Goal: Complete application form: Complete application form

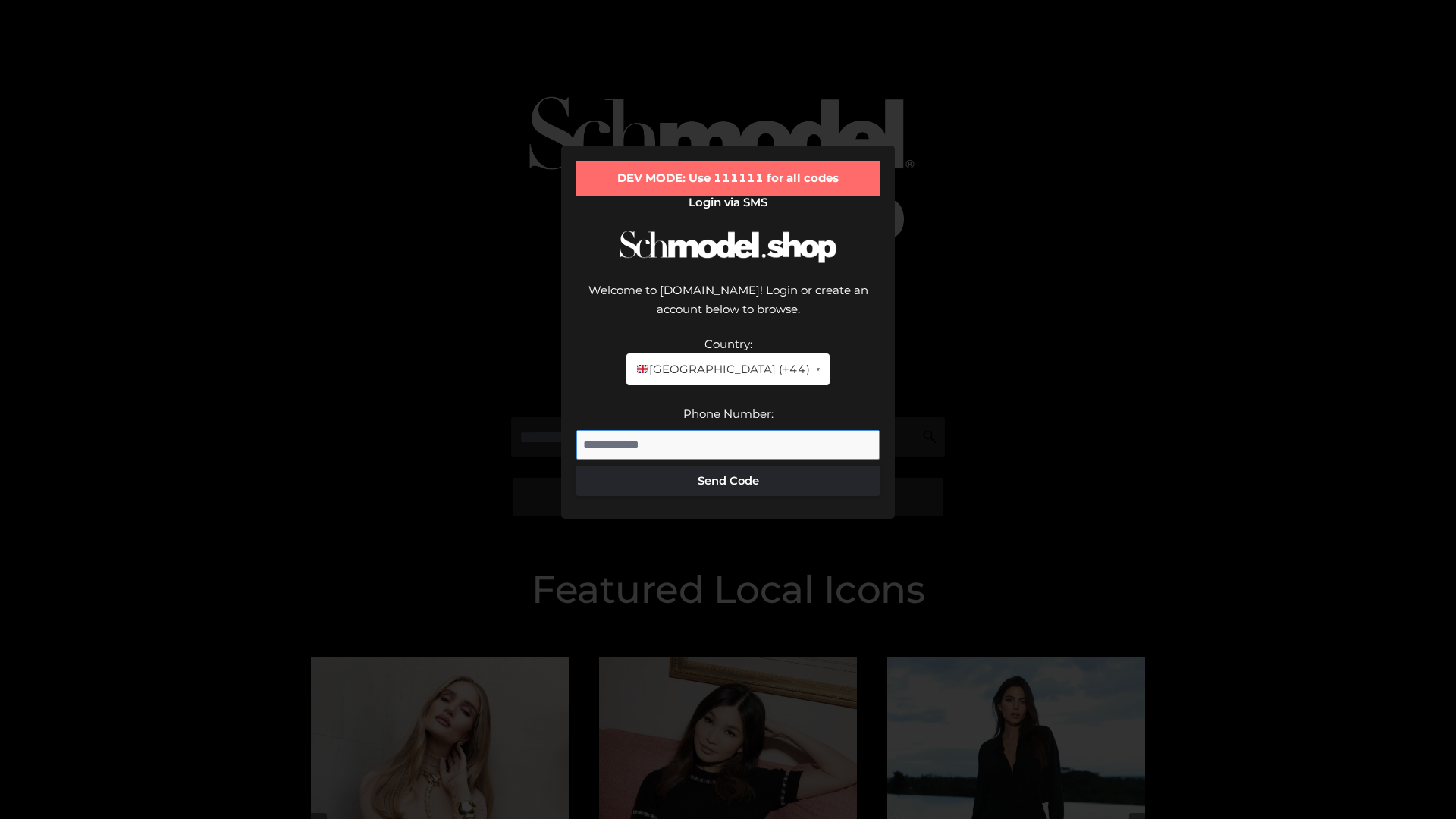
click at [728, 430] on input "Phone Number:" at bounding box center [728, 445] width 303 height 30
type input "**********"
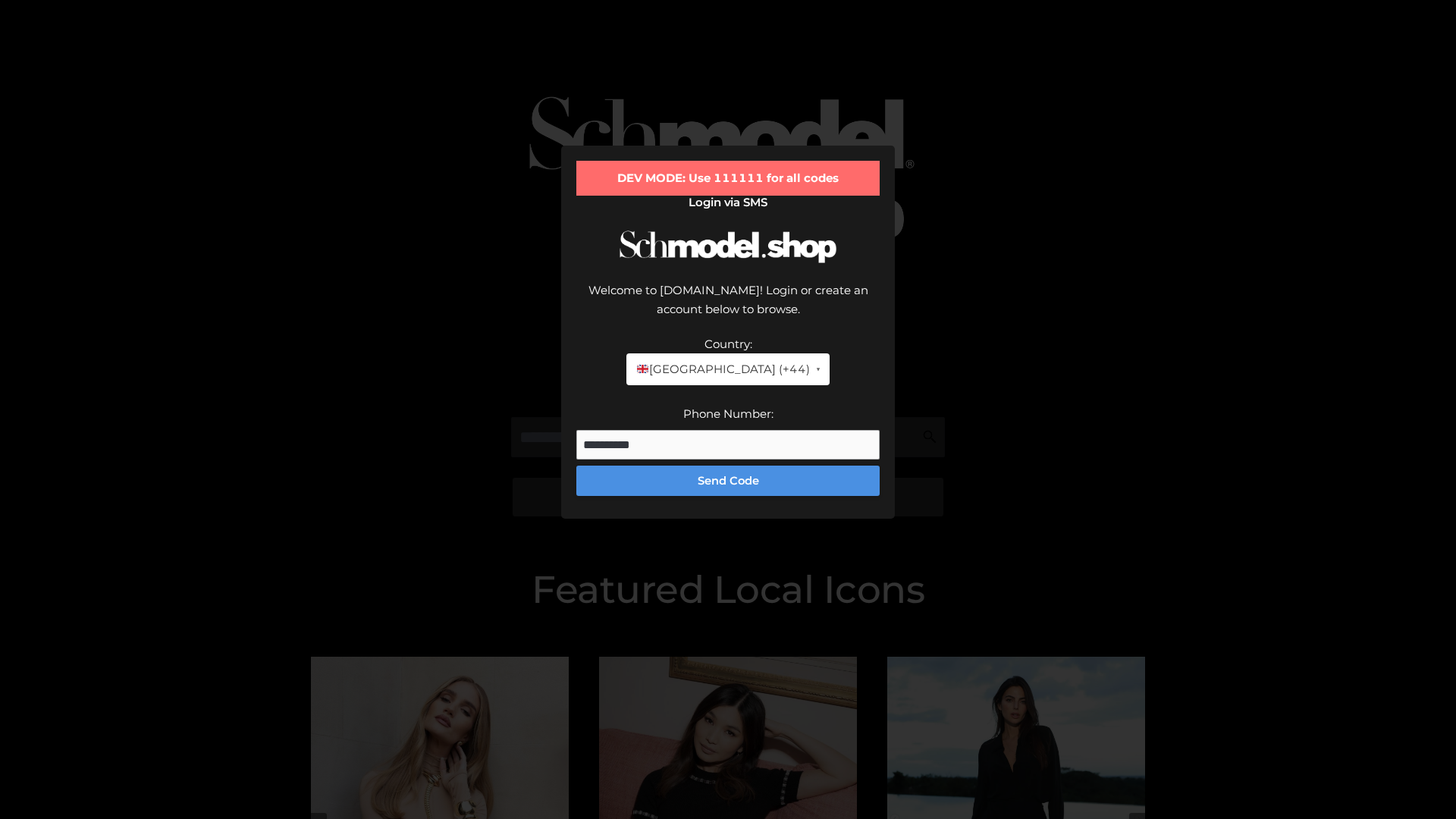
click at [728, 466] on button "Send Code" at bounding box center [728, 481] width 303 height 30
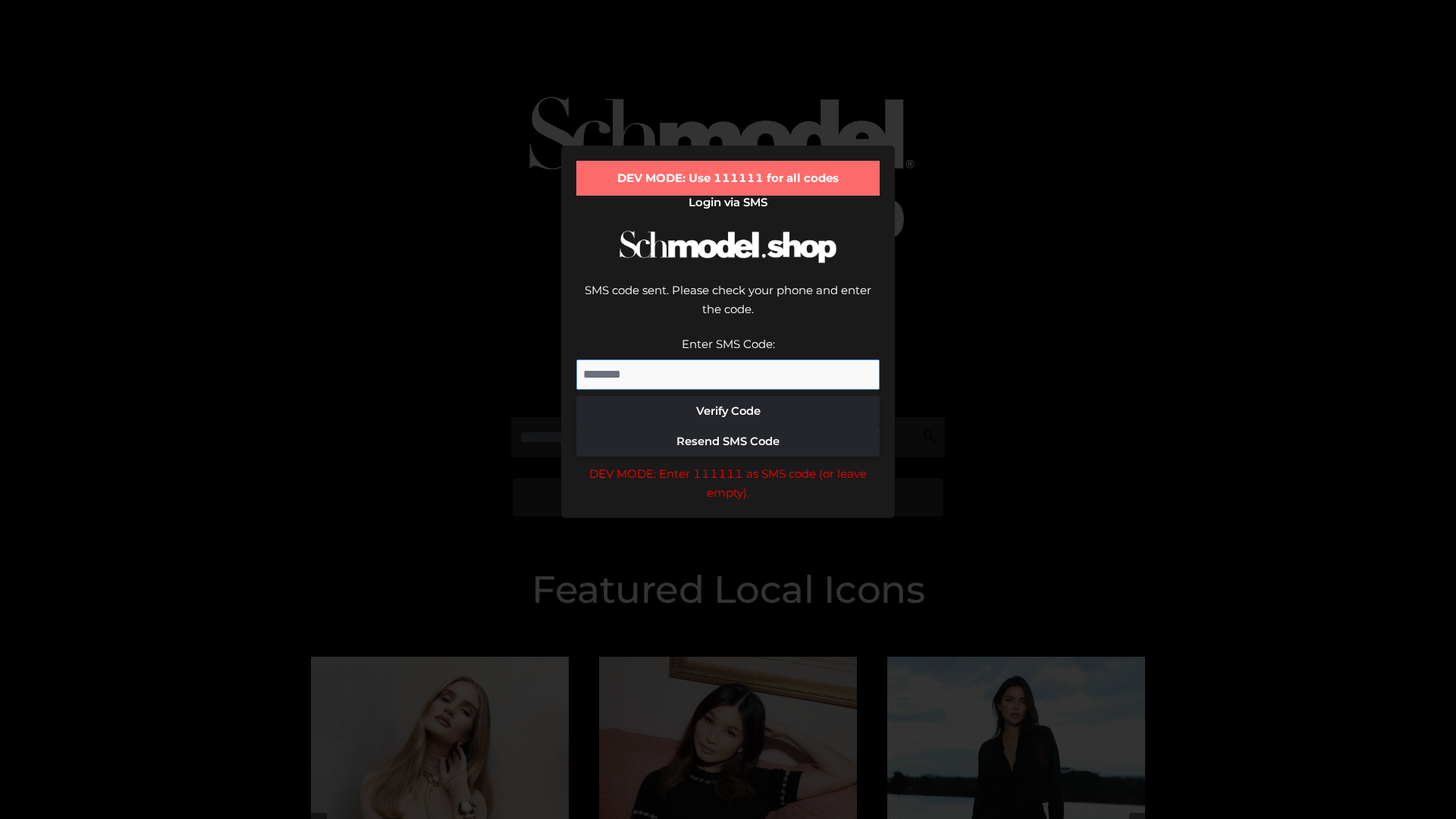
click at [728, 360] on input "Enter SMS Code:" at bounding box center [728, 375] width 303 height 30
type input "******"
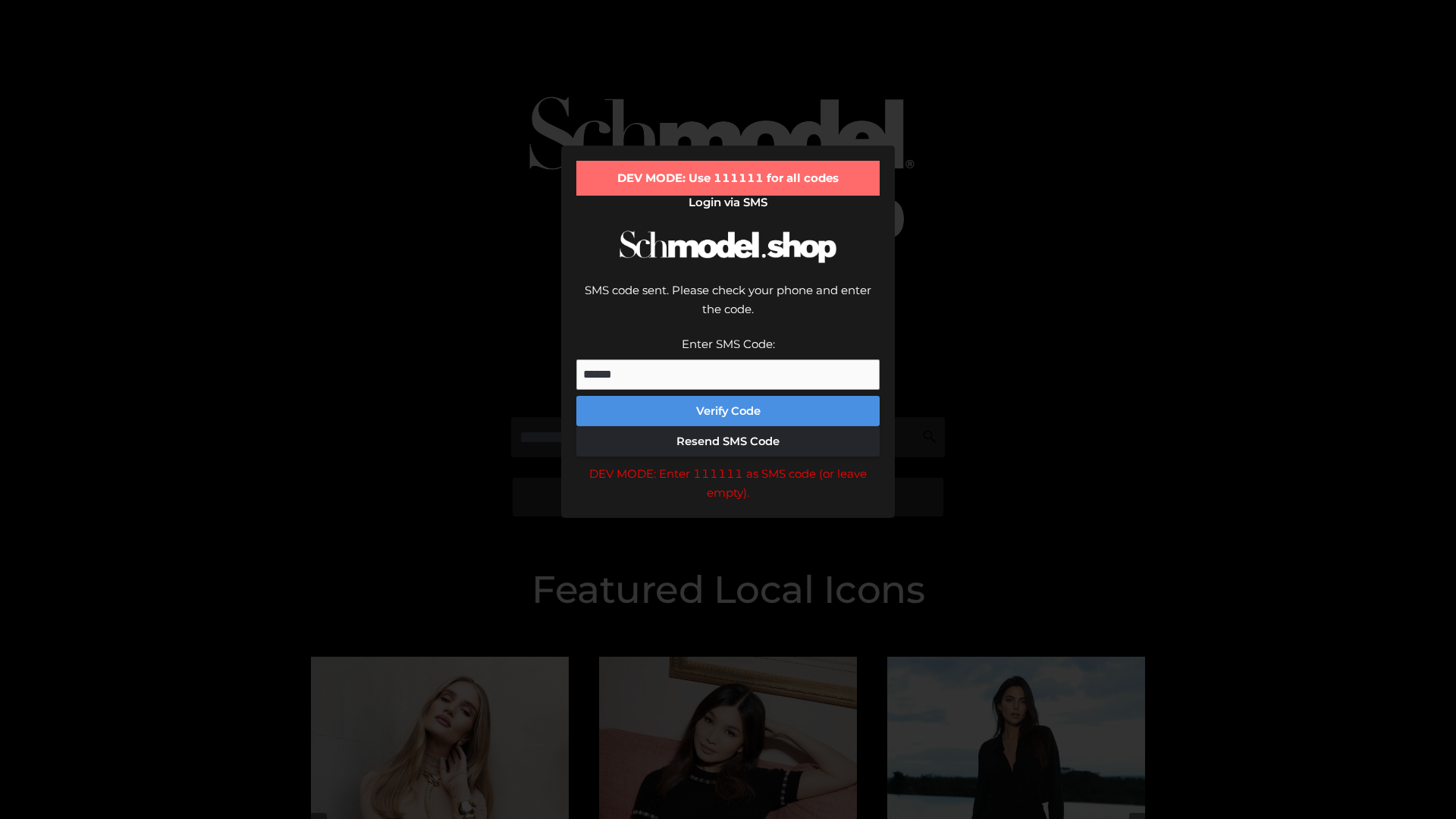
click at [728, 396] on button "Verify Code" at bounding box center [728, 411] width 303 height 30
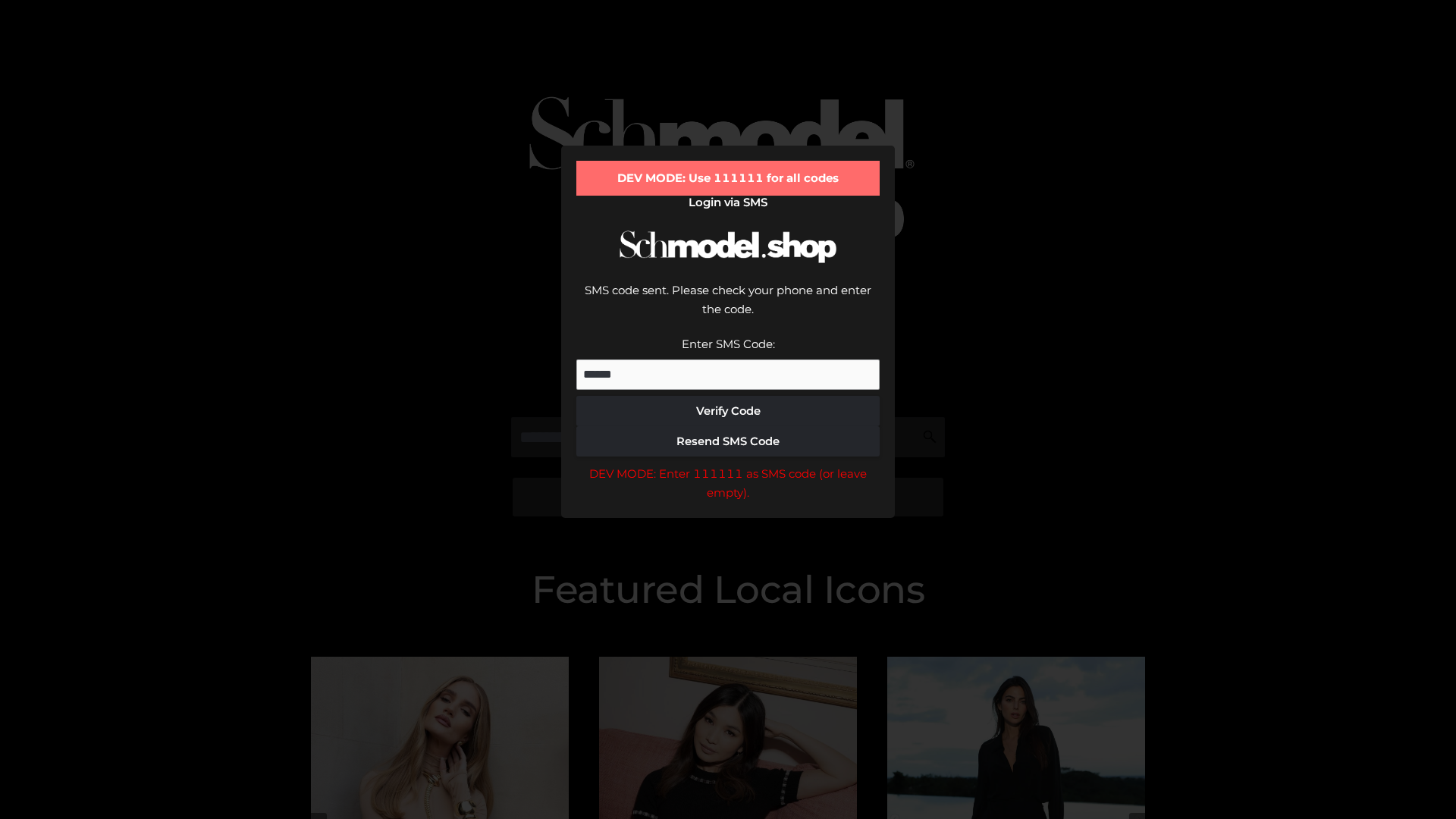
click at [728, 464] on div "DEV MODE: Enter 111111 as SMS code (or leave empty)." at bounding box center [728, 484] width 303 height 39
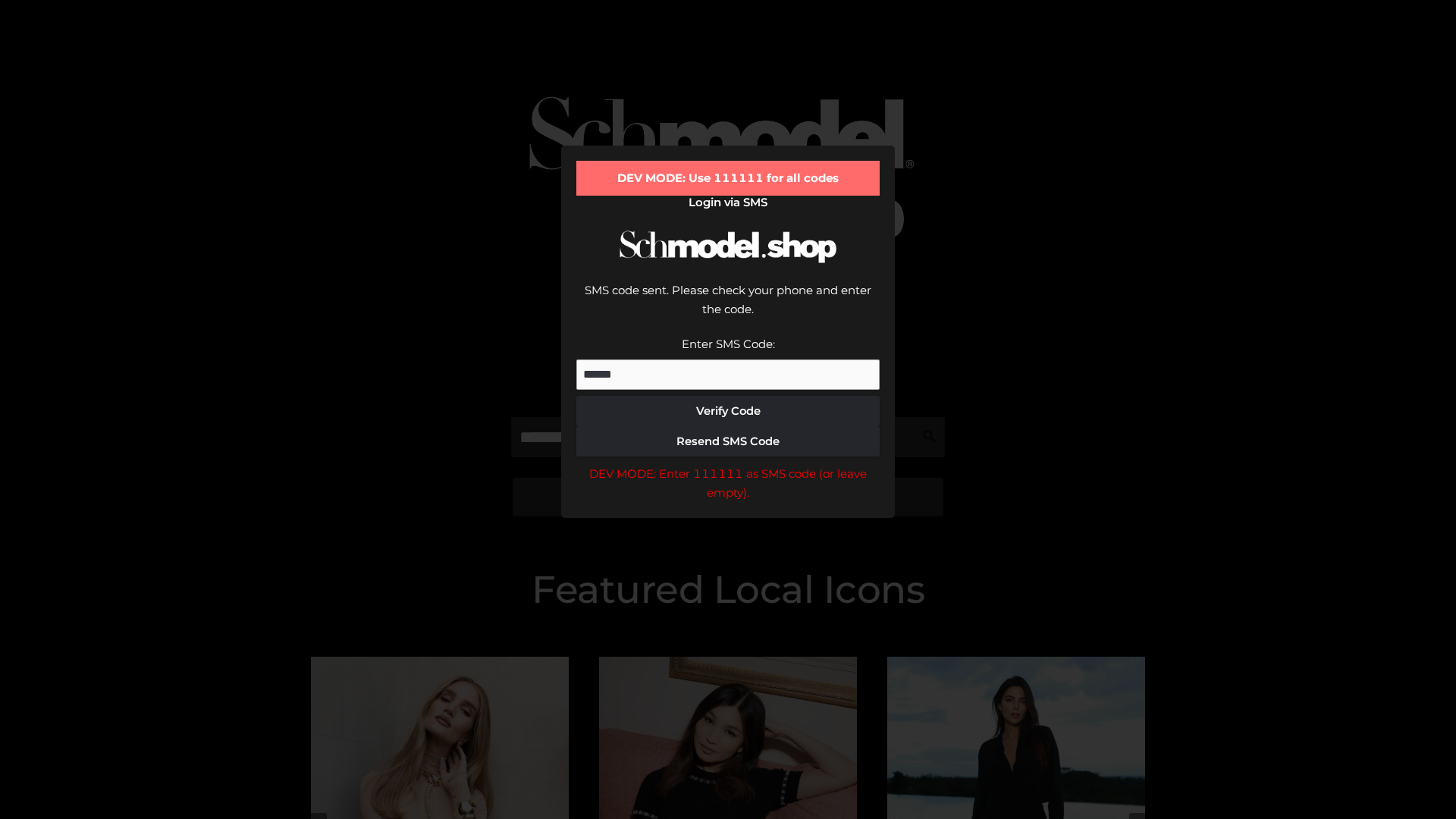
click at [728, 464] on div "DEV MODE: Enter 111111 as SMS code (or leave empty)." at bounding box center [728, 484] width 303 height 39
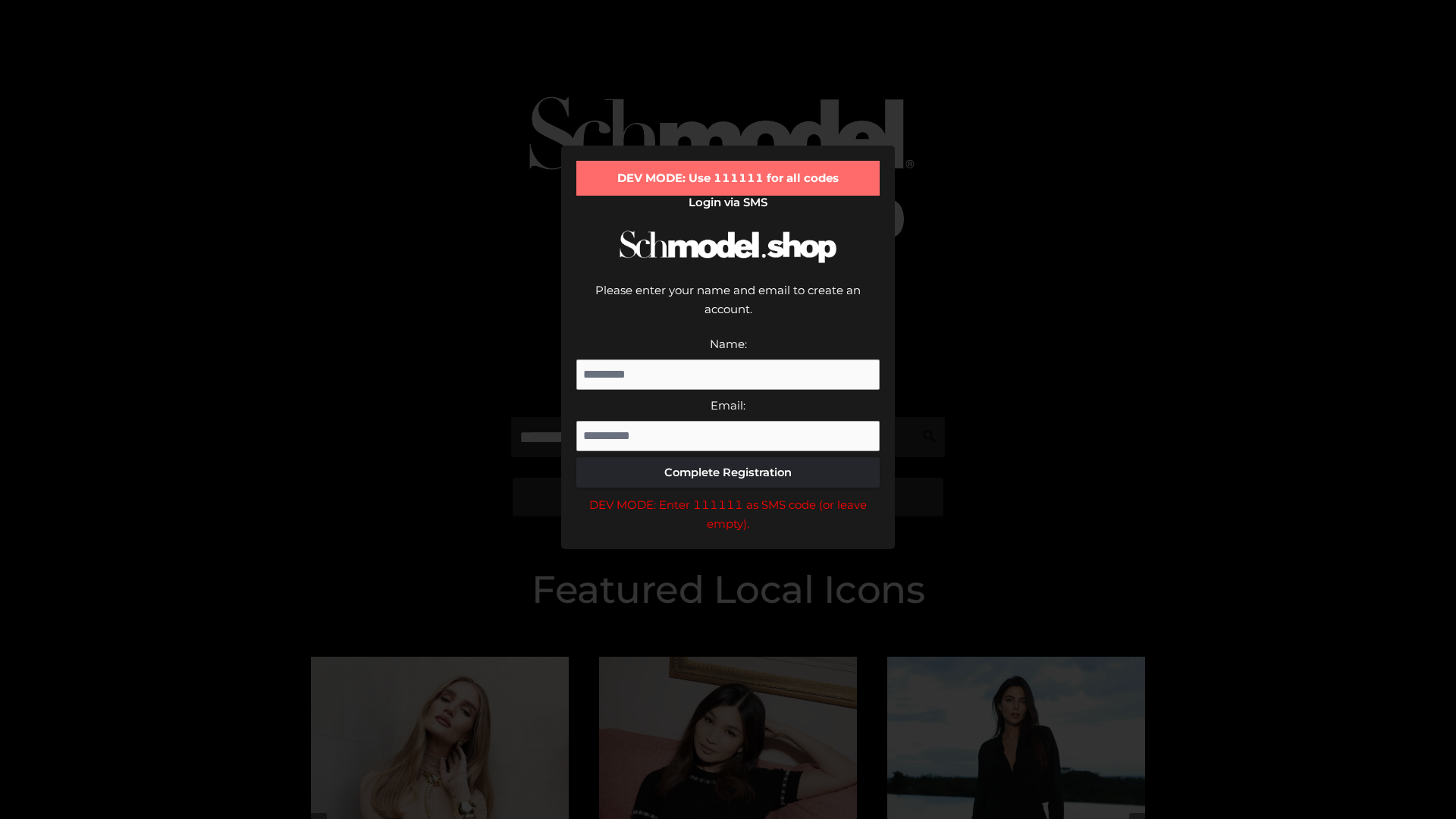
click at [728, 495] on div "DEV MODE: Enter 111111 as SMS code (or leave empty)." at bounding box center [728, 515] width 303 height 39
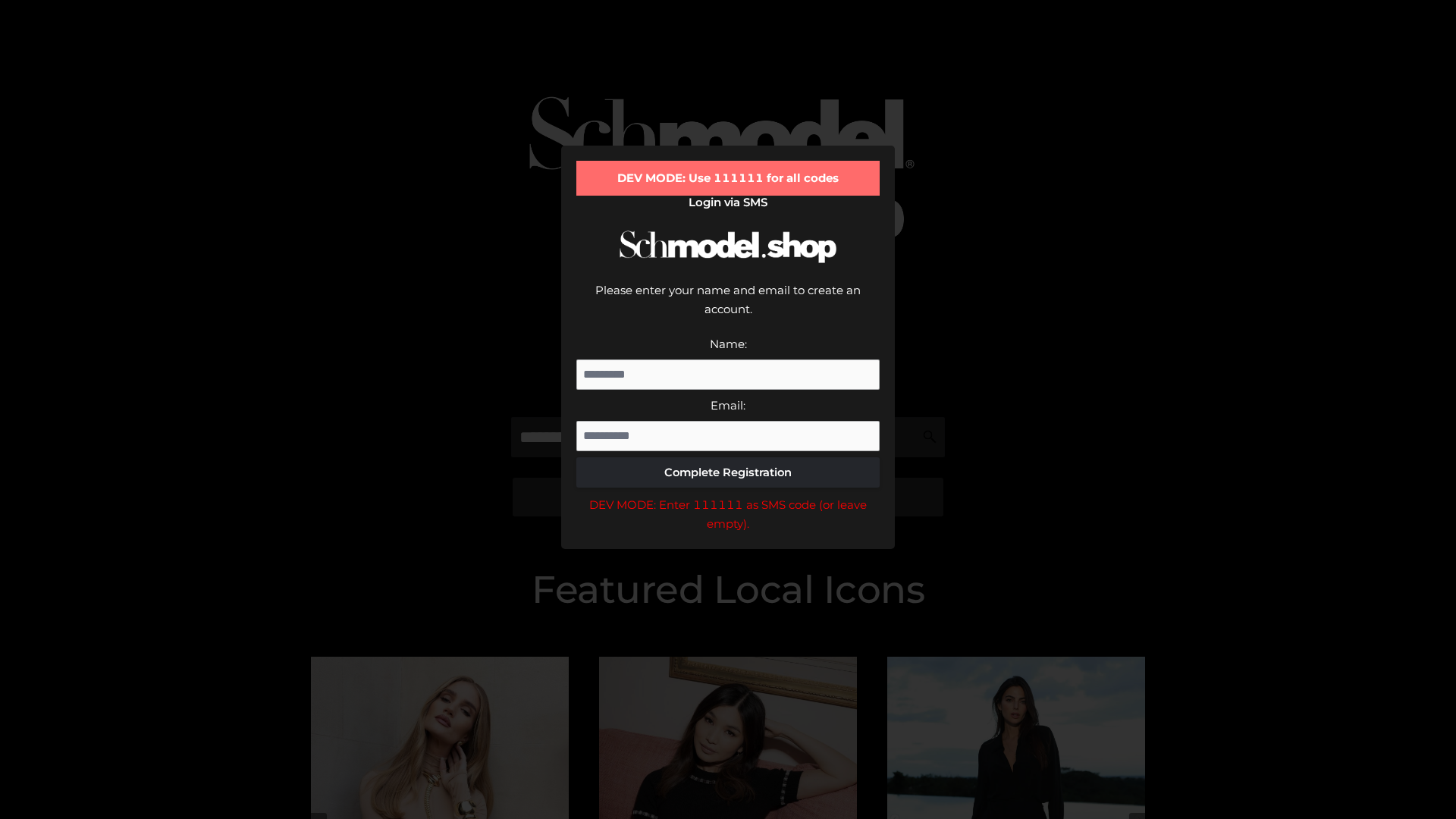
click at [728, 495] on div "DEV MODE: Enter 111111 as SMS code (or leave empty)." at bounding box center [728, 515] width 303 height 39
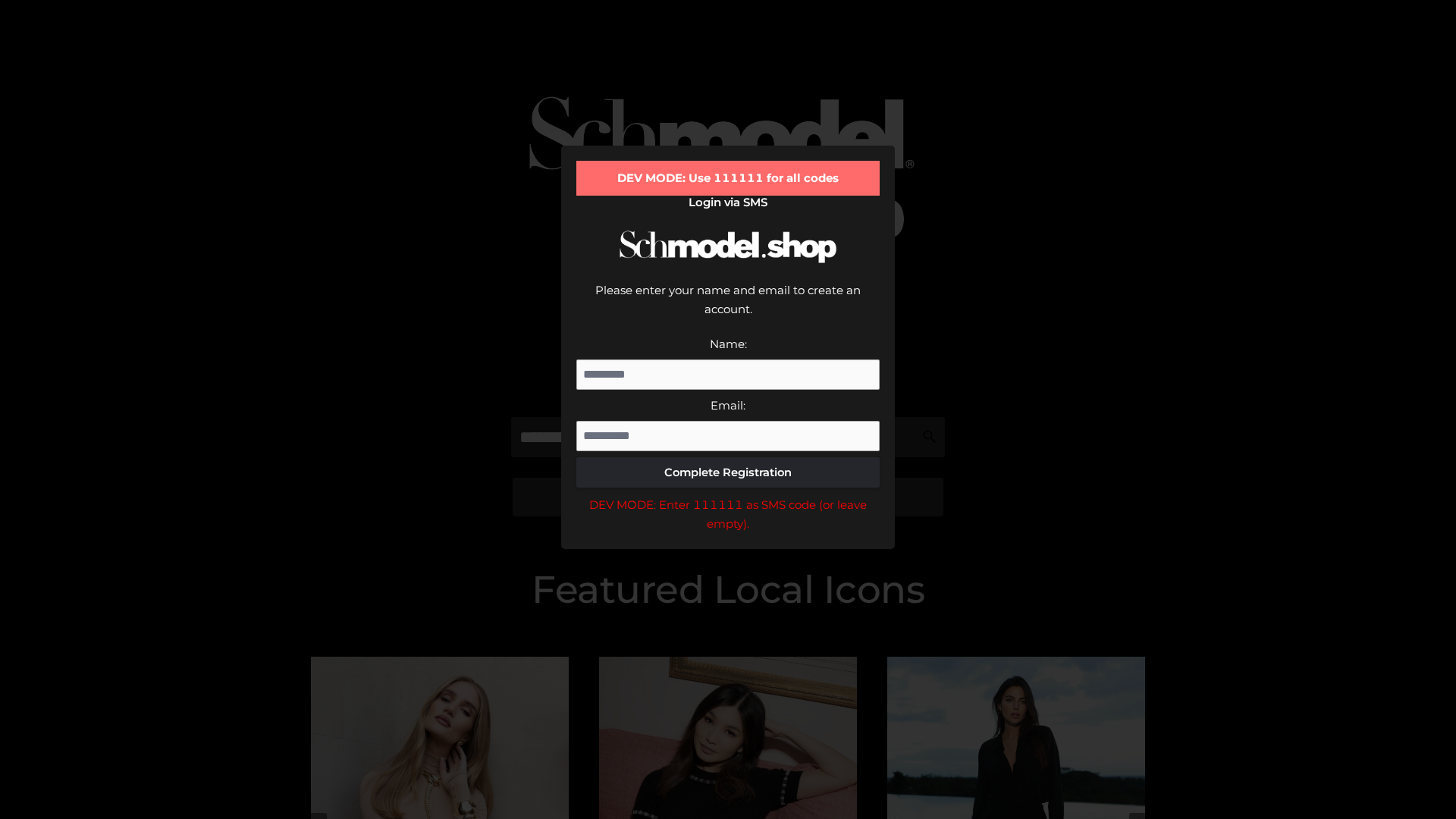
click at [728, 495] on div "DEV MODE: Enter 111111 as SMS code (or leave empty)." at bounding box center [728, 515] width 303 height 39
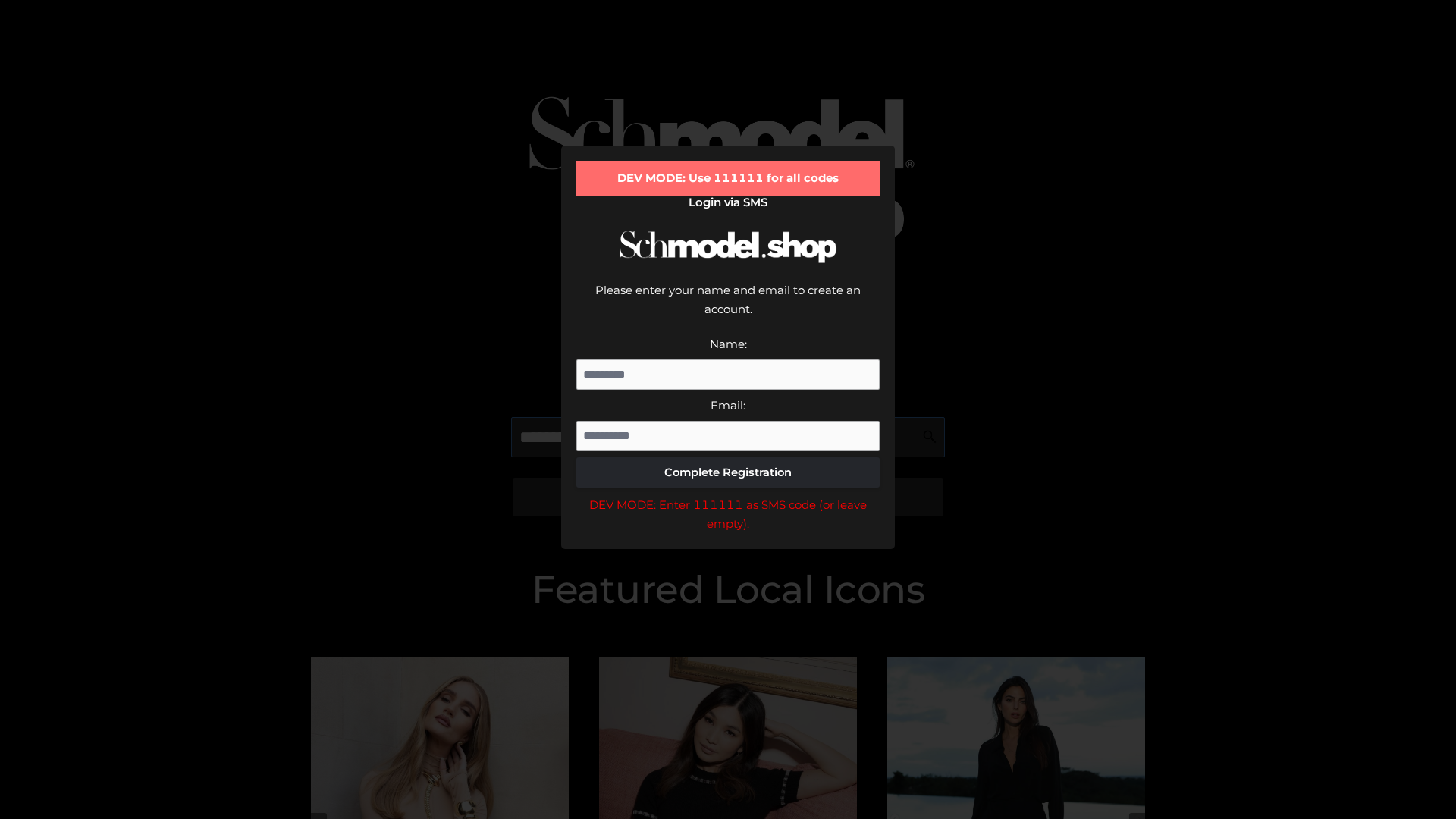
scroll to position [0, 23]
click at [728, 495] on div "DEV MODE: Enter 111111 as SMS code (or leave empty)." at bounding box center [728, 515] width 303 height 39
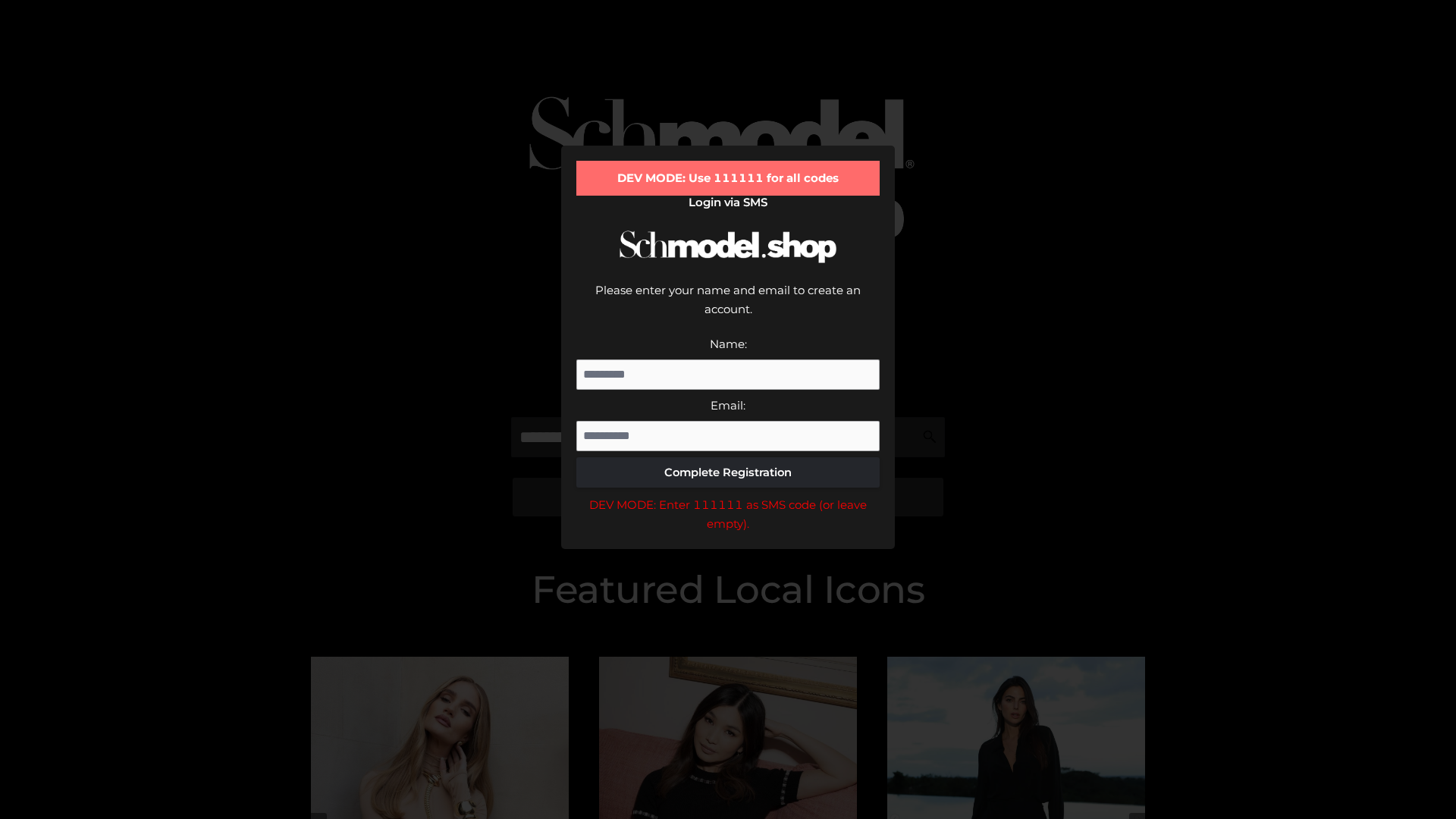
click at [728, 495] on div "DEV MODE: Enter 111111 as SMS code (or leave empty)." at bounding box center [728, 515] width 303 height 39
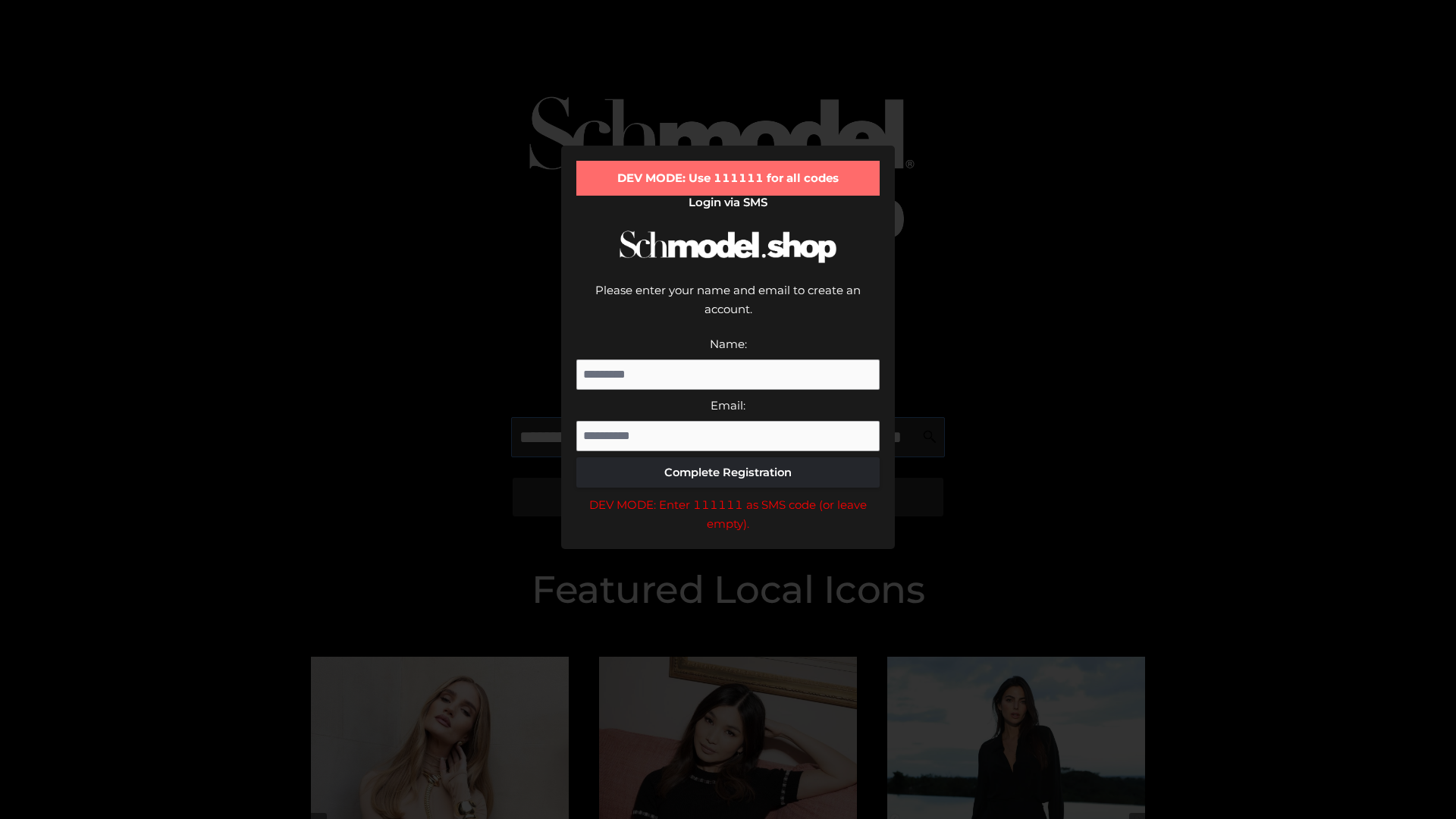
scroll to position [0, 111]
click at [728, 495] on div "DEV MODE: Enter 111111 as SMS code (or leave empty)." at bounding box center [728, 515] width 303 height 39
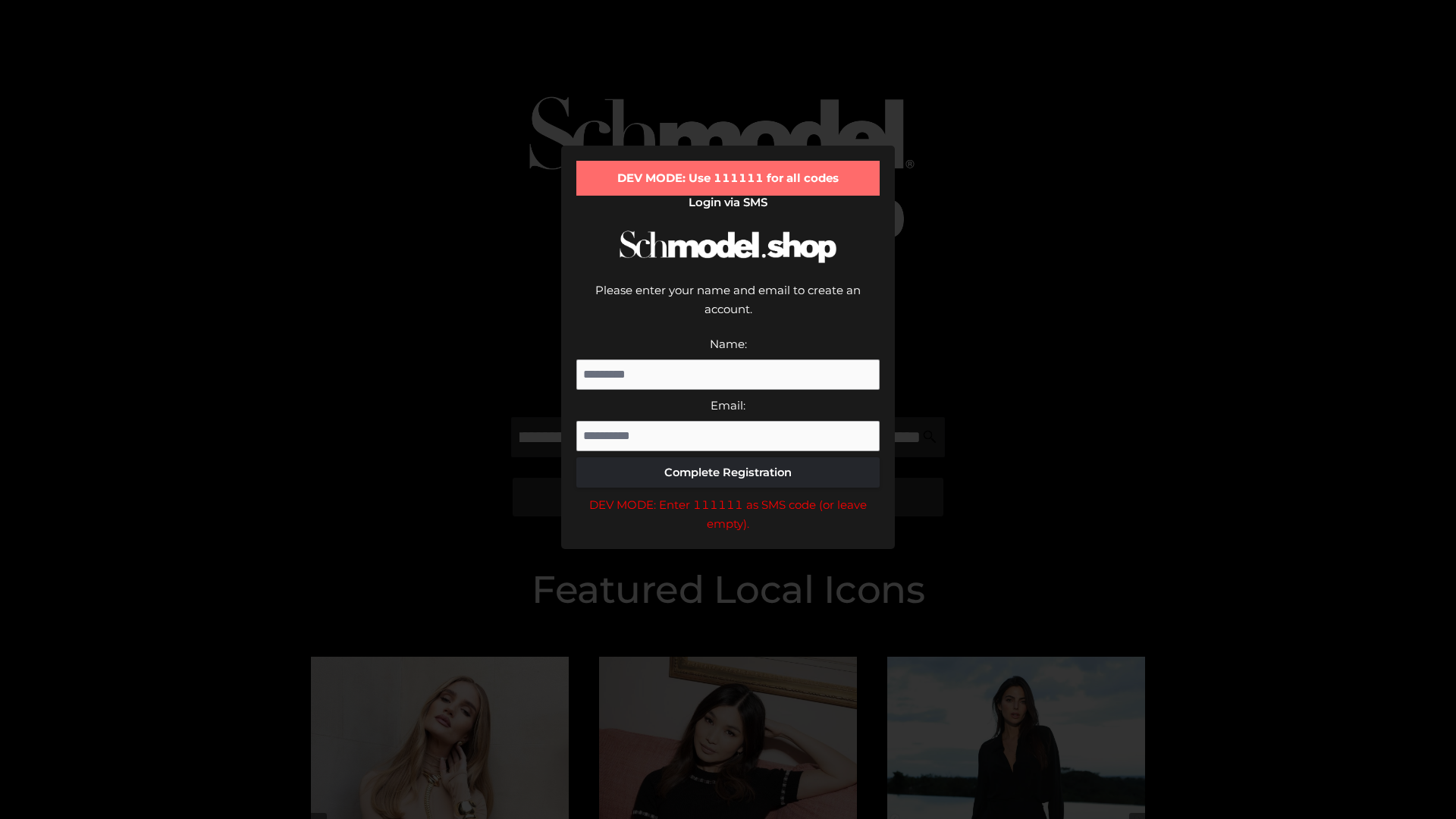
click at [728, 495] on div "DEV MODE: Enter 111111 as SMS code (or leave empty)." at bounding box center [728, 515] width 303 height 39
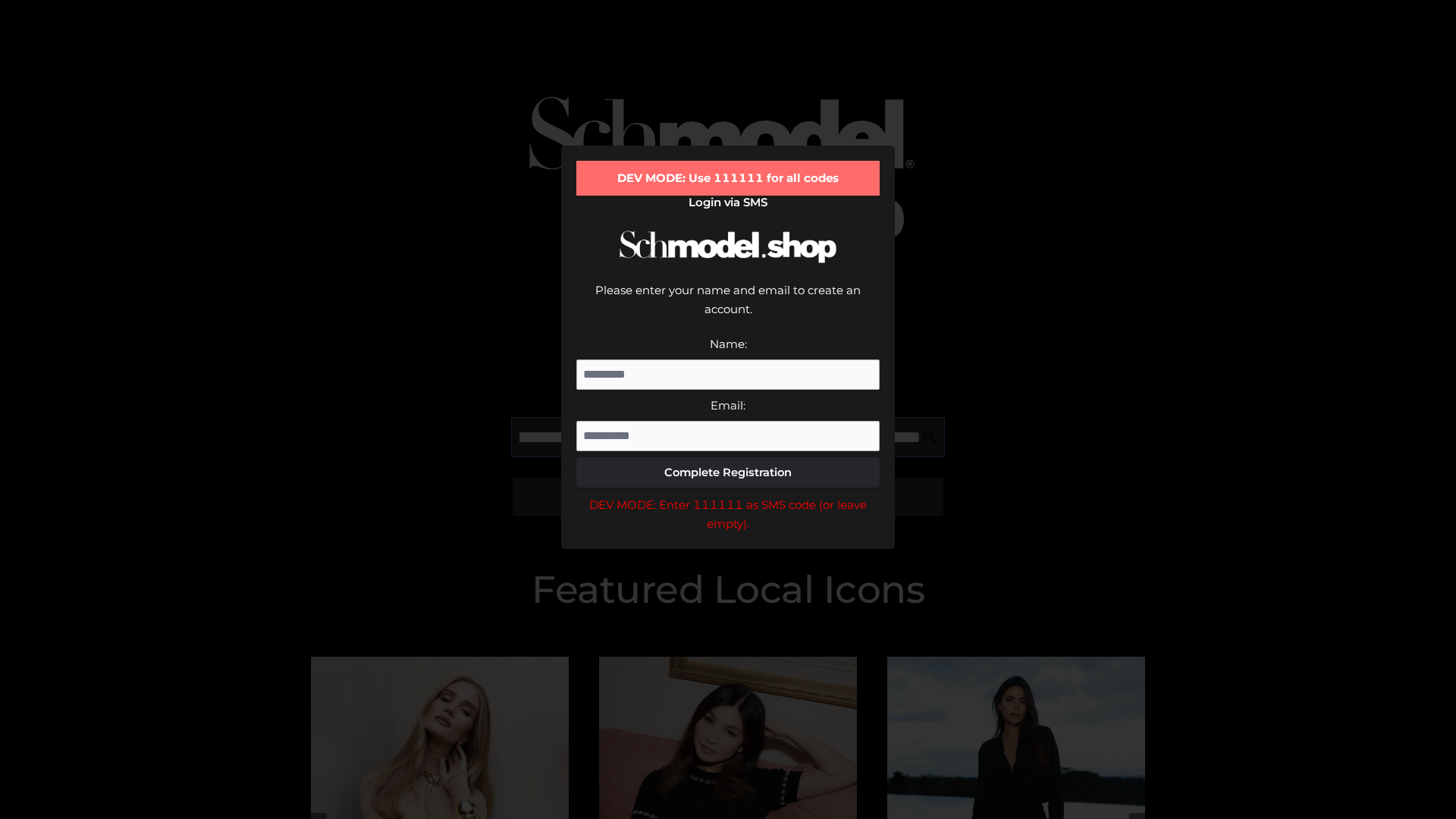
scroll to position [0, 202]
click at [728, 495] on div "DEV MODE: Enter 111111 as SMS code (or leave empty)." at bounding box center [728, 515] width 303 height 39
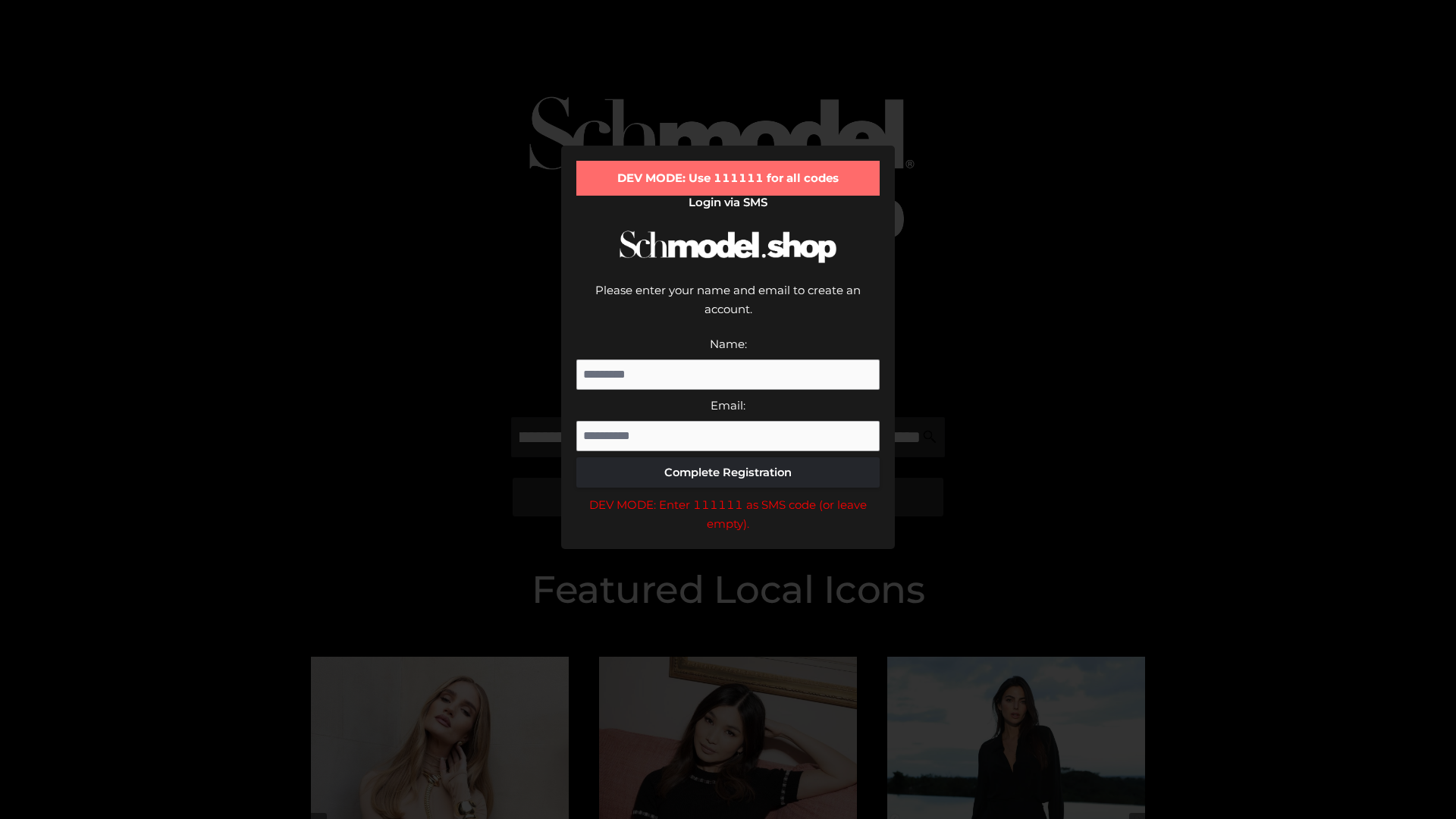
click at [728, 495] on div "DEV MODE: Enter 111111 as SMS code (or leave empty)." at bounding box center [728, 515] width 303 height 39
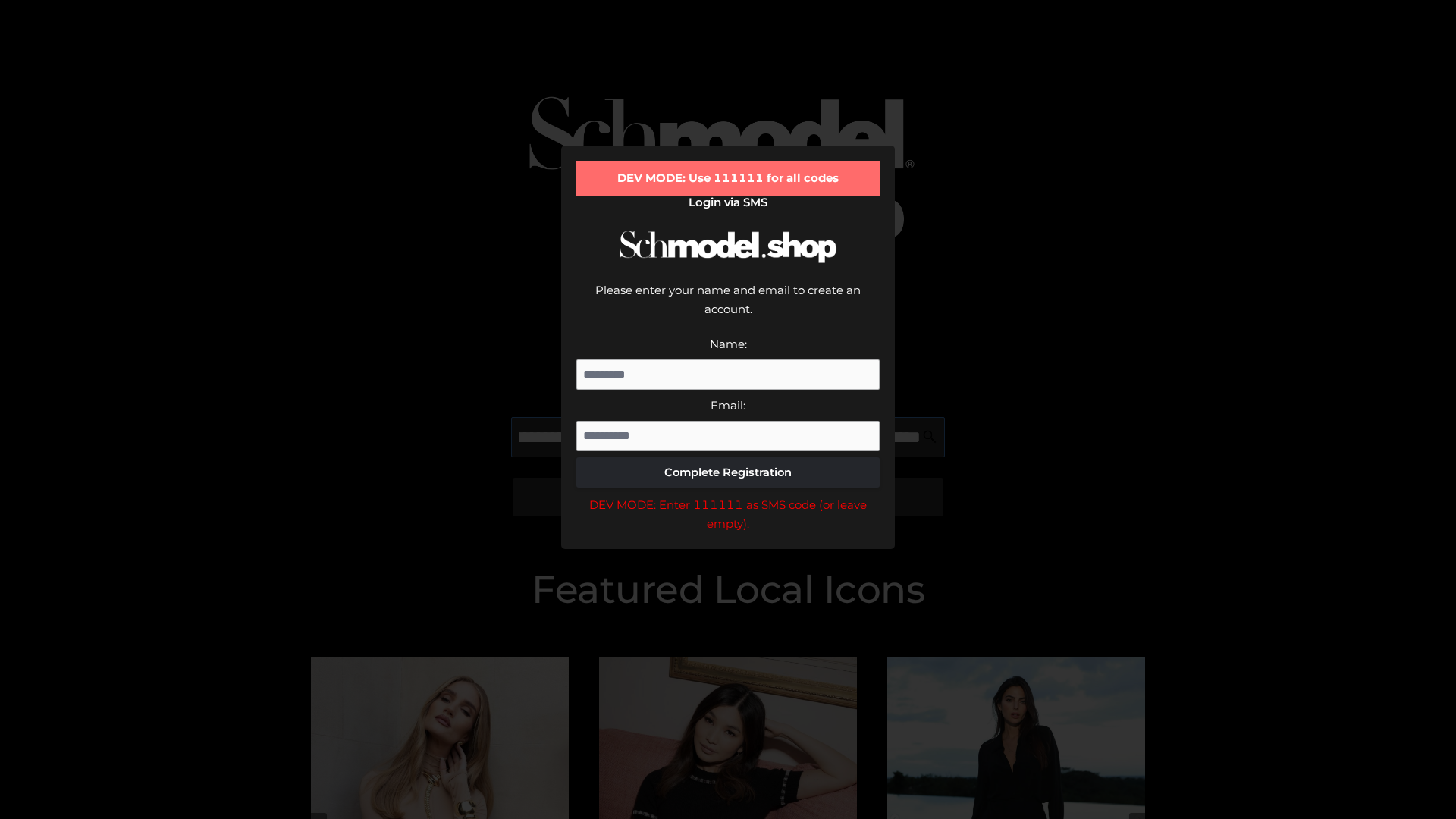
scroll to position [0, 297]
click at [728, 495] on div "DEV MODE: Enter 111111 as SMS code (or leave empty)." at bounding box center [728, 515] width 303 height 39
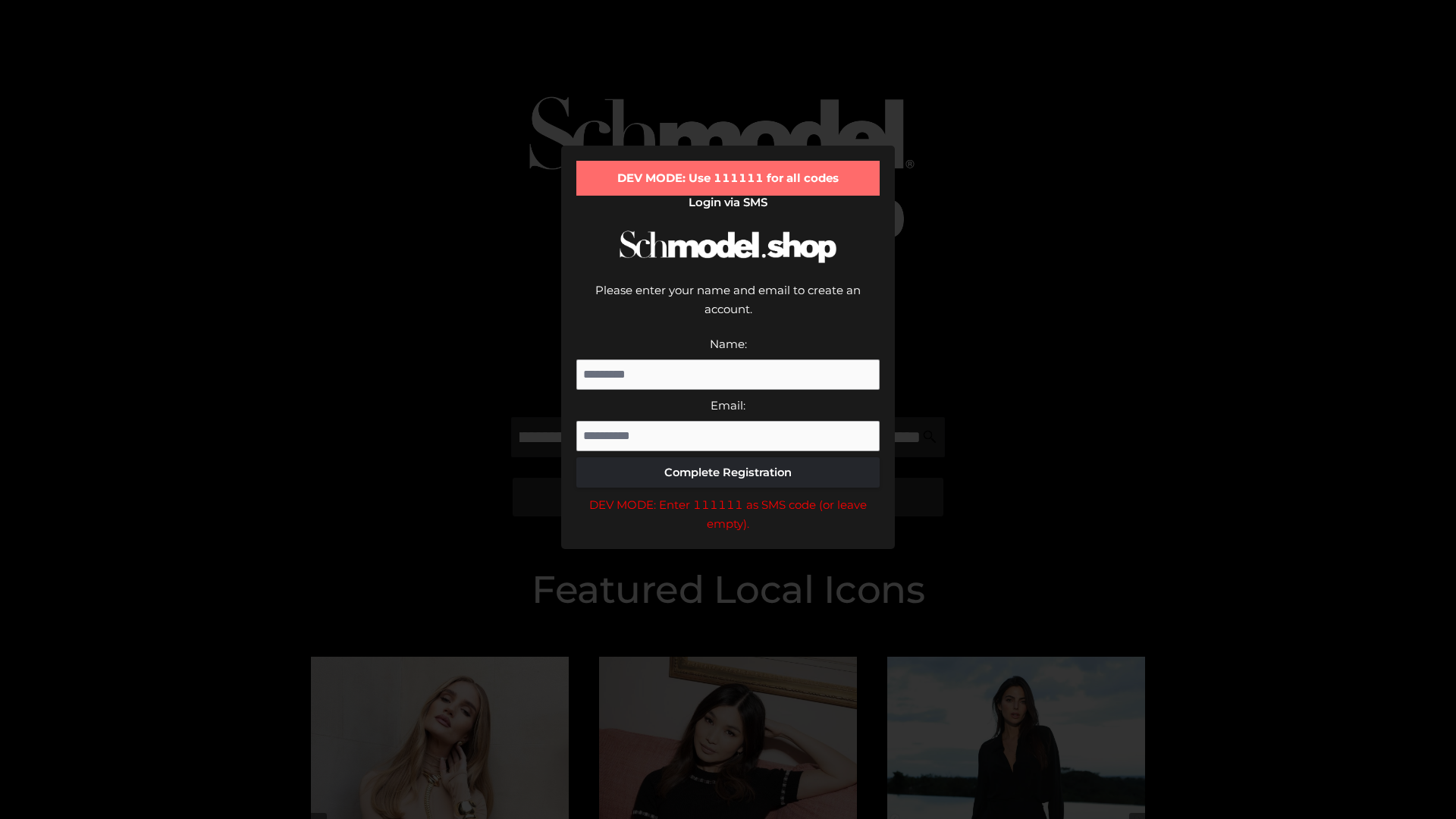
click at [728, 495] on div "DEV MODE: Enter 111111 as SMS code (or leave empty)." at bounding box center [728, 515] width 303 height 39
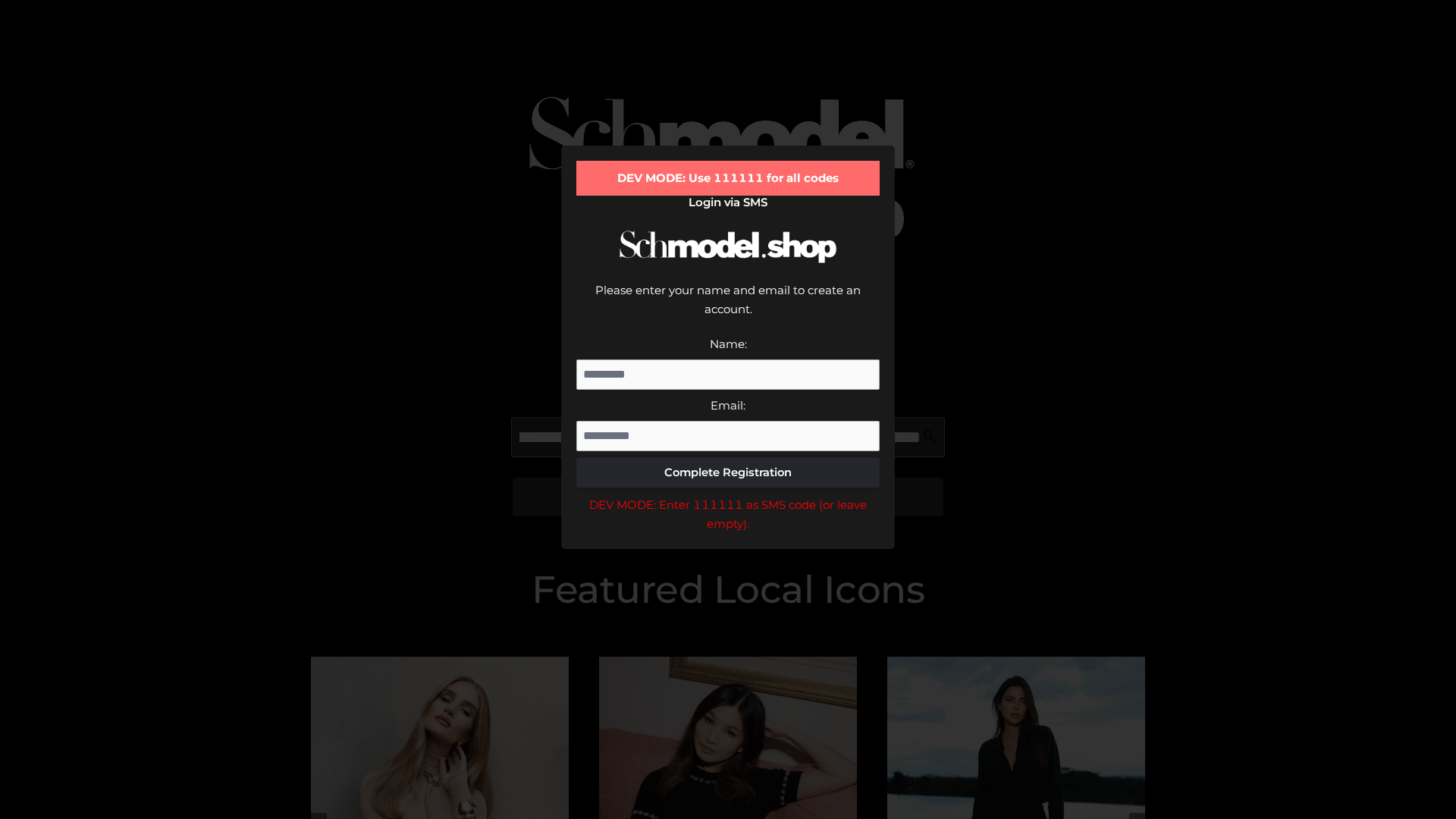
scroll to position [0, 385]
click at [728, 495] on div "DEV MODE: Enter 111111 as SMS code (or leave empty)." at bounding box center [728, 515] width 303 height 39
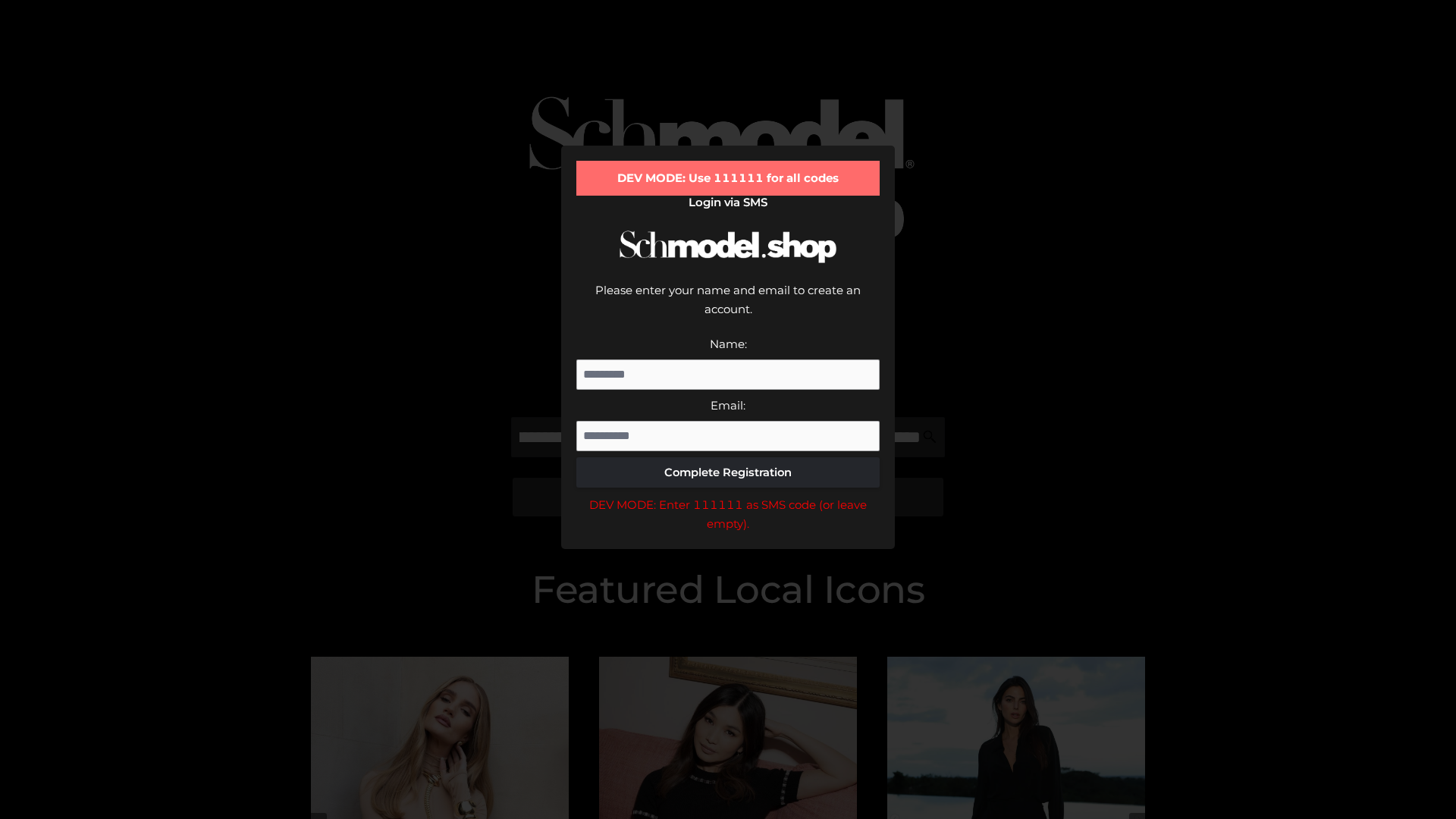
click at [728, 495] on div "DEV MODE: Enter 111111 as SMS code (or leave empty)." at bounding box center [728, 515] width 303 height 39
type input "**********"
